Goal: Ask a question

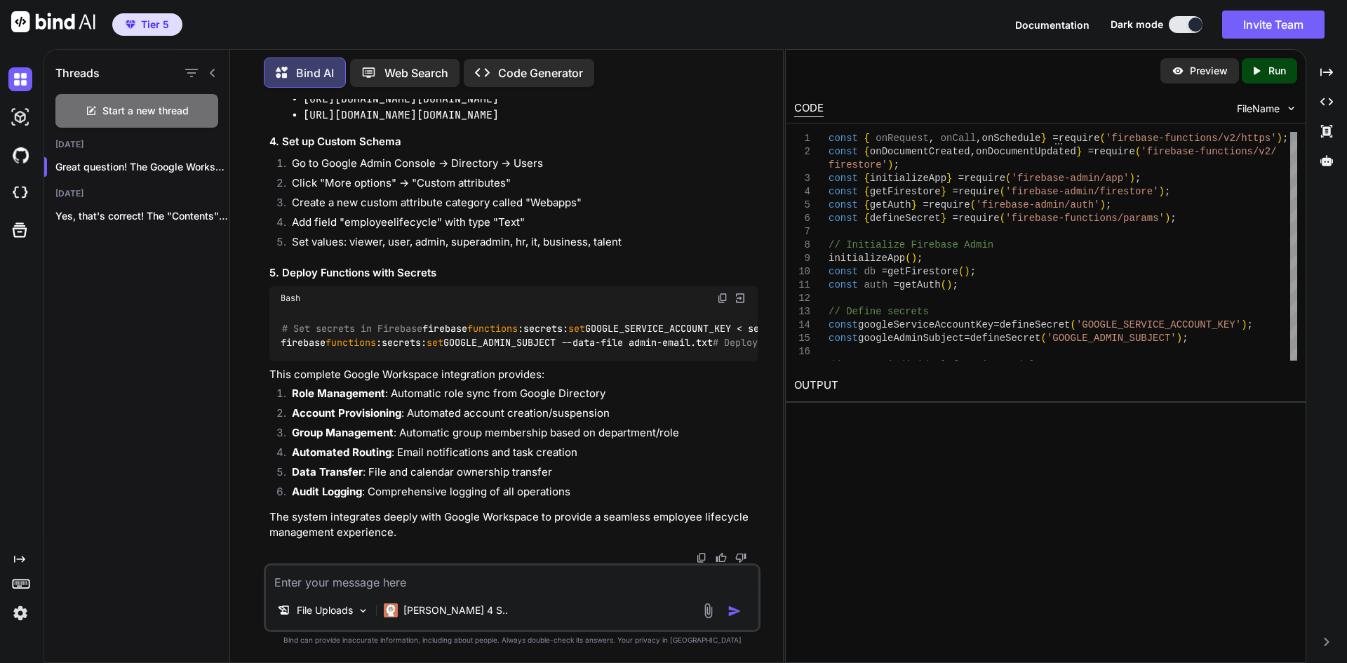
scroll to position [21506, 0]
click at [1205, 76] on p "Preview" at bounding box center [1209, 71] width 38 height 14
click at [1261, 72] on icon "Created with Pixso." at bounding box center [1256, 71] width 13 height 13
type textarea "x"
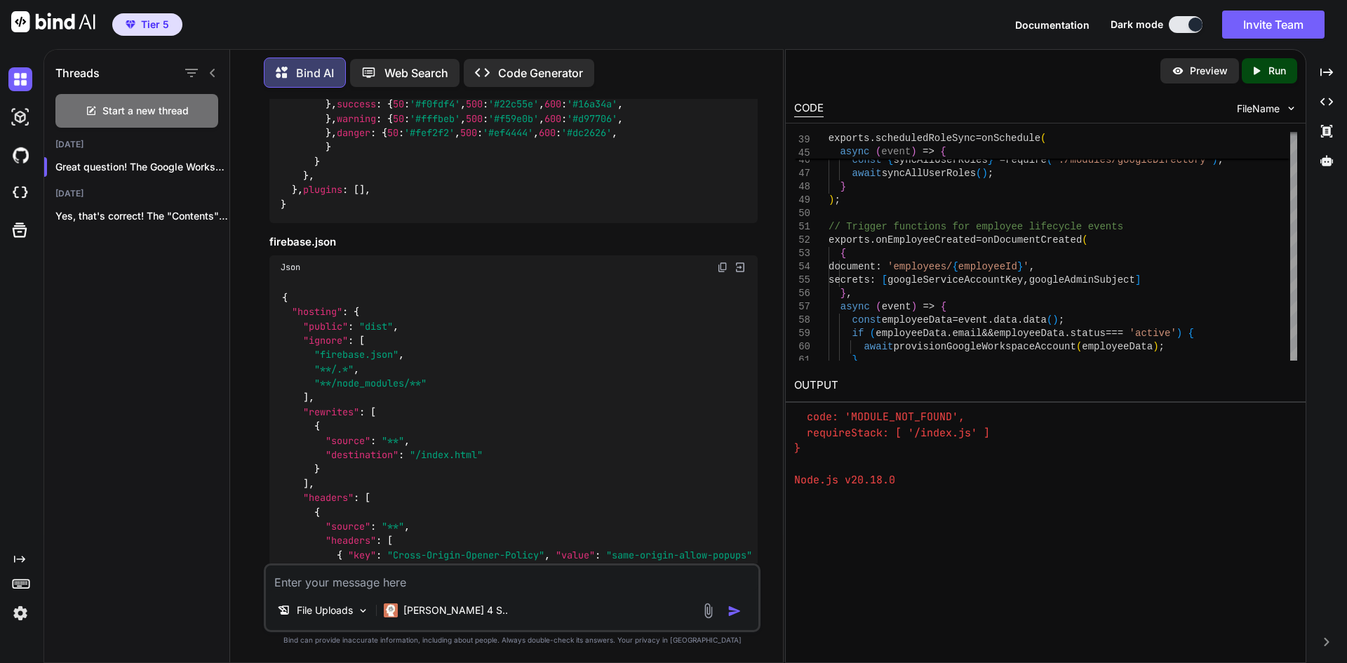
scroll to position [885, 0]
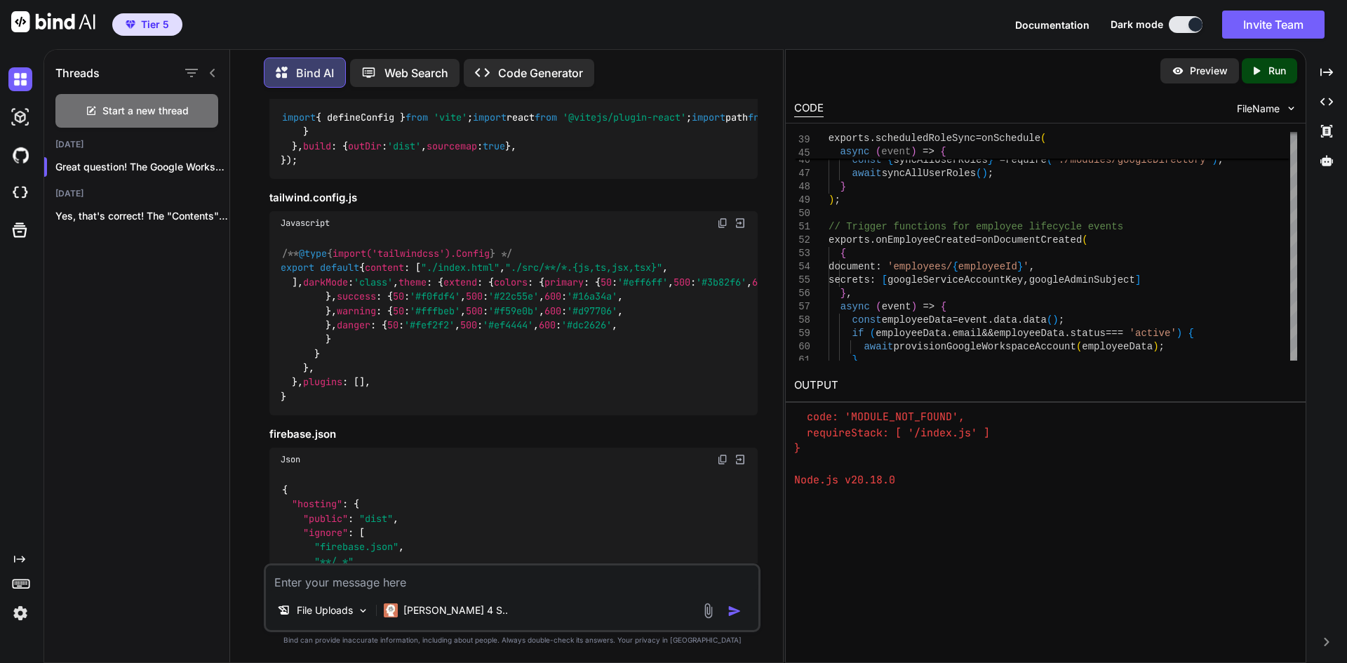
click at [502, 586] on textarea at bounding box center [512, 577] width 492 height 25
type textarea "how can i download this entire project?"
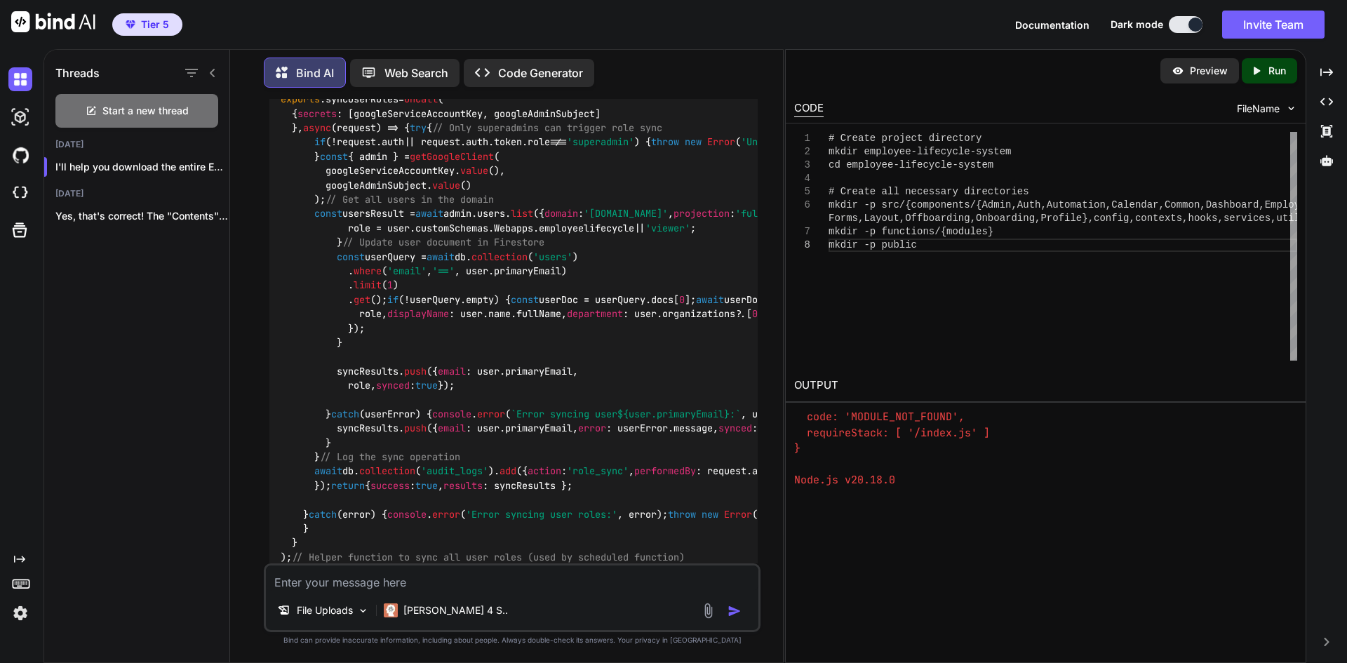
scroll to position [7102, 0]
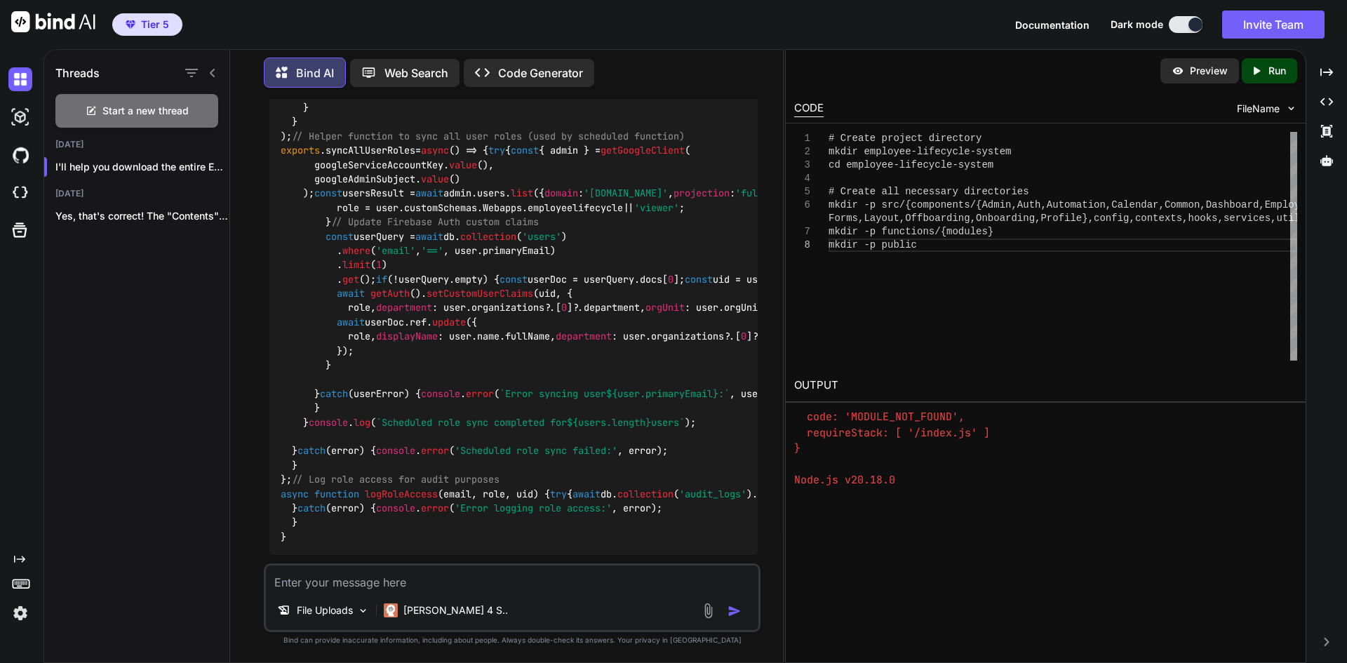
click at [537, 77] on p "Code Generator" at bounding box center [540, 73] width 85 height 17
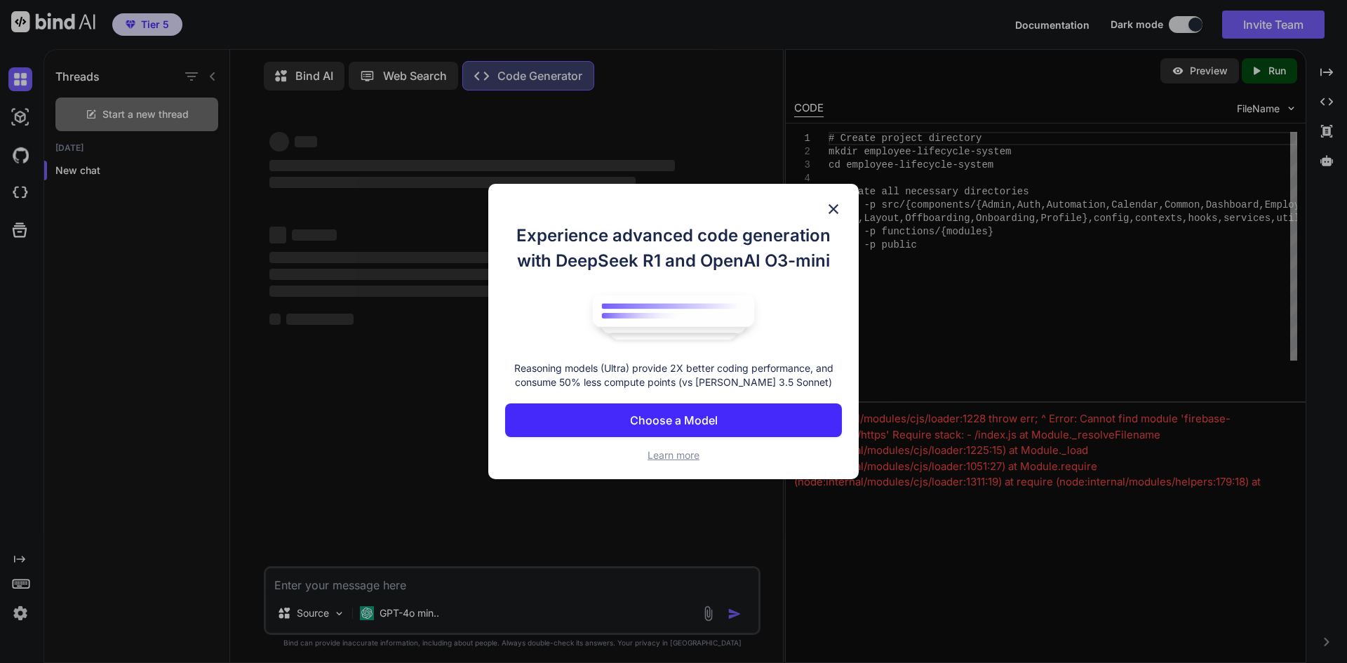
click at [835, 210] on img at bounding box center [833, 209] width 17 height 17
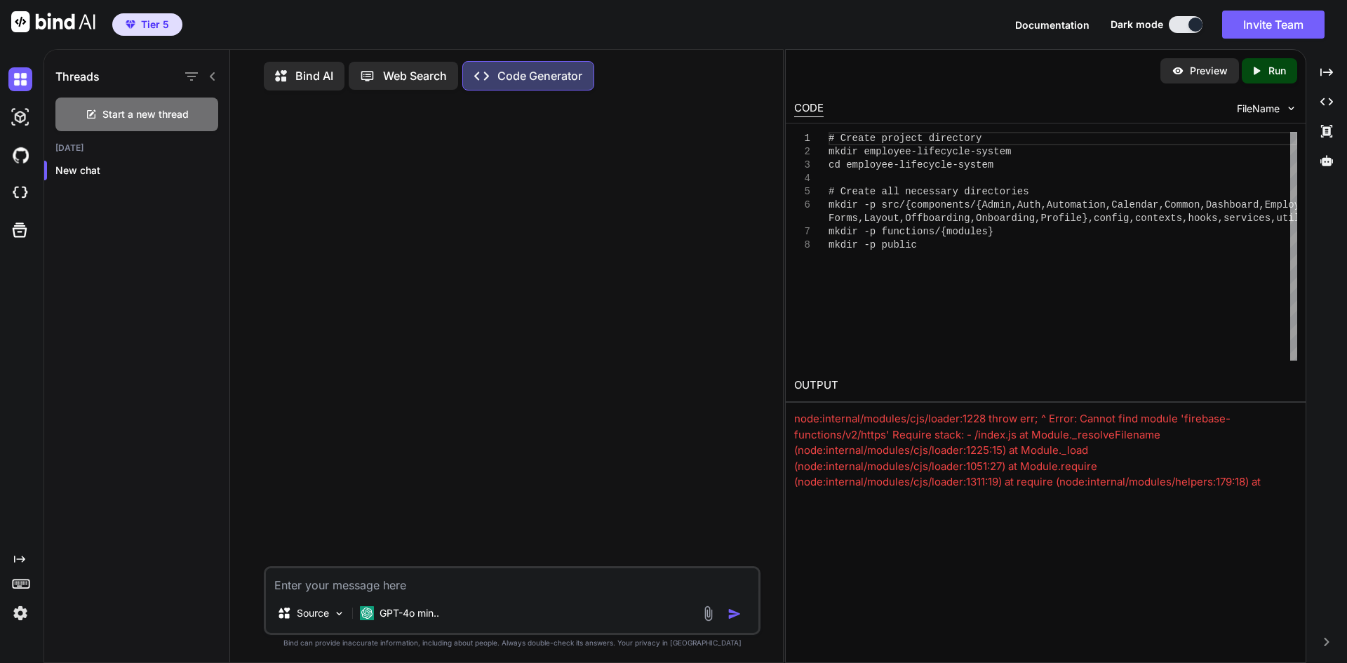
click at [358, 584] on textarea at bounding box center [512, 580] width 492 height 25
click at [335, 619] on img at bounding box center [339, 613] width 12 height 12
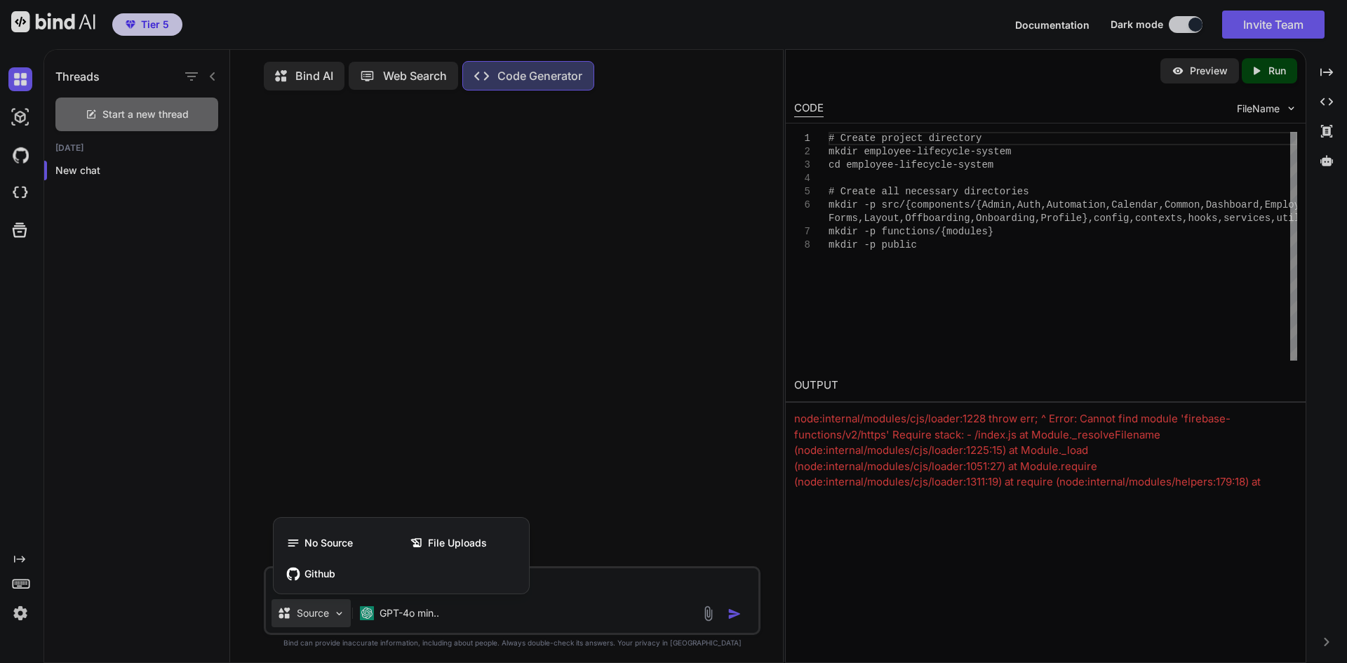
click at [574, 573] on div at bounding box center [673, 331] width 1347 height 663
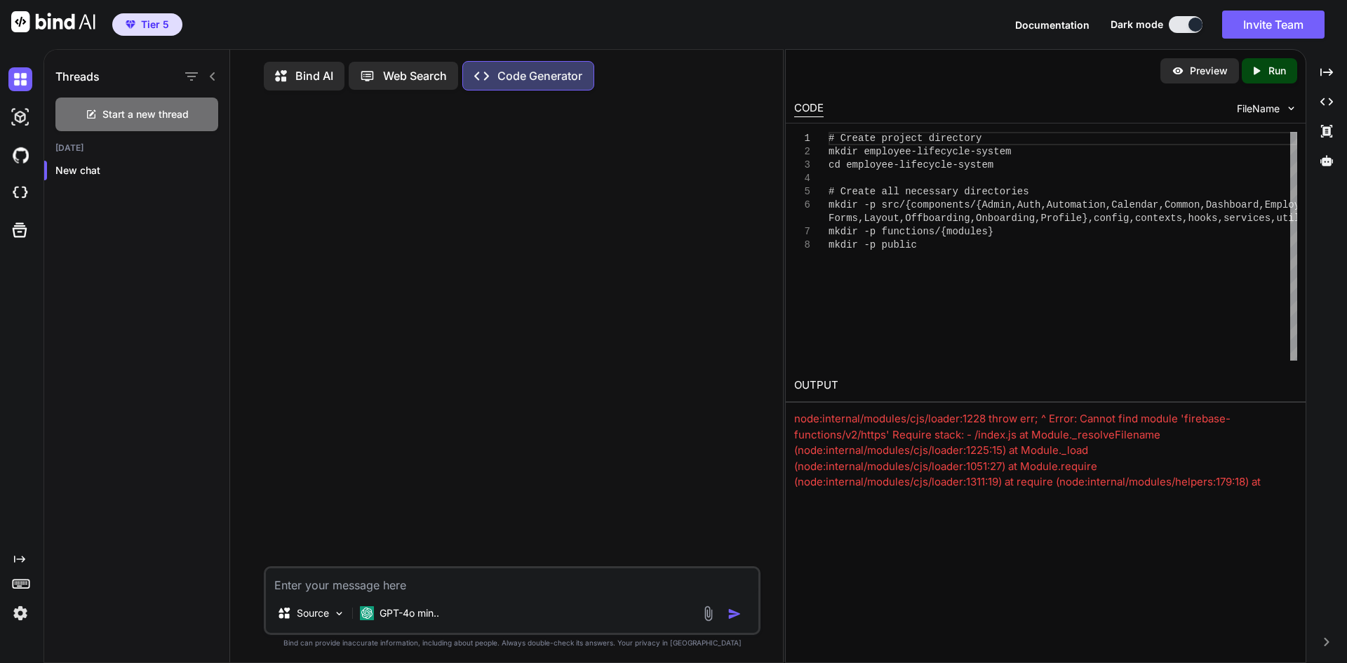
click at [577, 585] on textarea at bounding box center [512, 580] width 492 height 25
click at [408, 588] on textarea at bounding box center [512, 580] width 492 height 25
type textarea "what is the diff between this and bind ai?"
